Goal: Transaction & Acquisition: Book appointment/travel/reservation

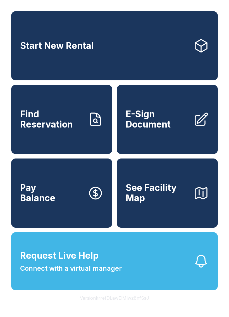
click at [136, 53] on link "Start New Rental" at bounding box center [114, 45] width 206 height 69
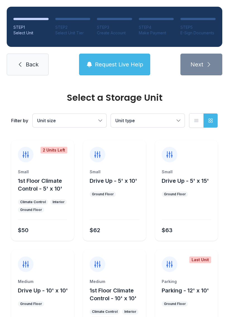
click at [57, 215] on div "Small 1st Floor Climate Control - 5' x 10' Climate Control Interior Ground Floo…" at bounding box center [42, 205] width 63 height 72
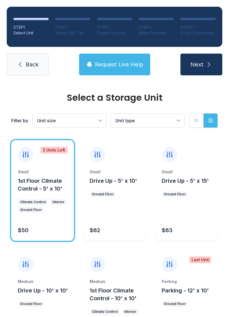
click at [197, 66] on span "Next" at bounding box center [196, 64] width 13 height 8
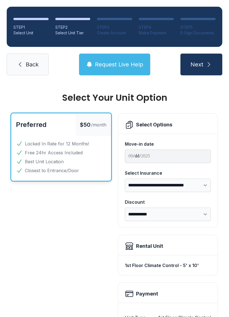
click at [30, 62] on span "Back" at bounding box center [32, 64] width 13 height 8
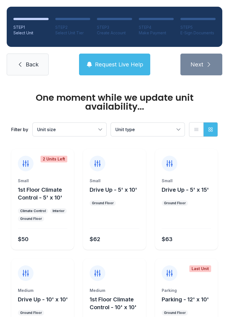
click at [31, 67] on span "Back" at bounding box center [32, 64] width 13 height 8
